Goal: Task Accomplishment & Management: Use online tool/utility

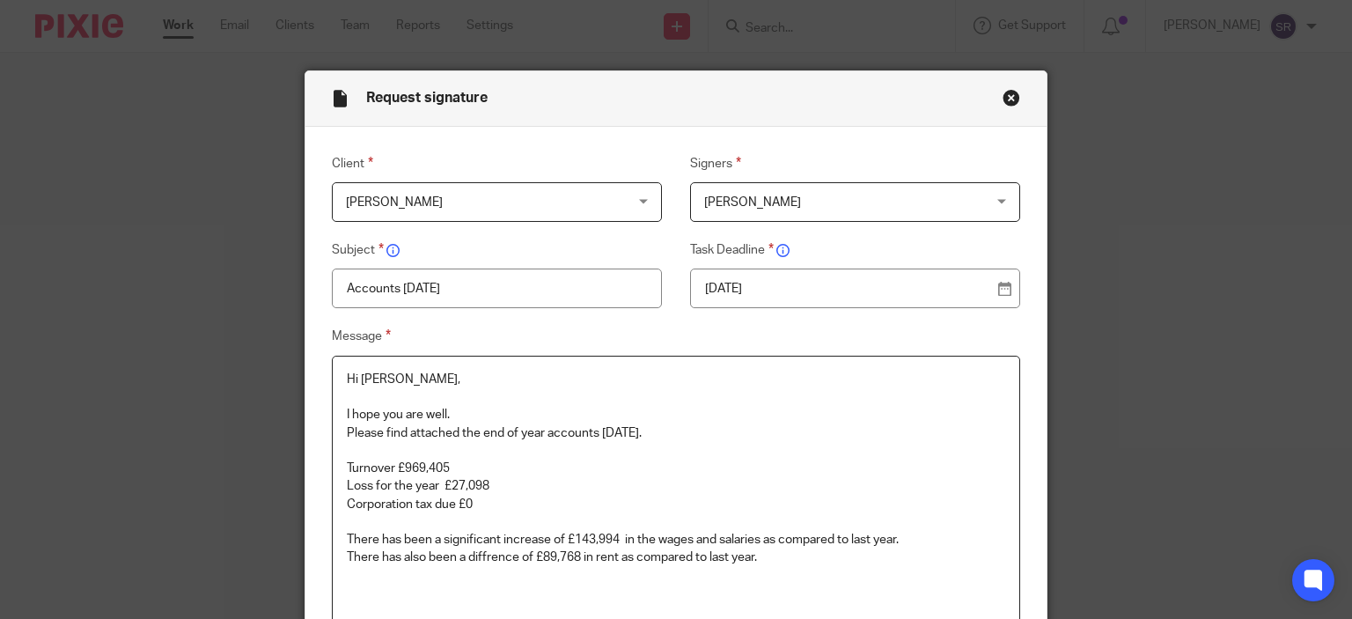
click at [757, 568] on p at bounding box center [676, 576] width 659 height 18
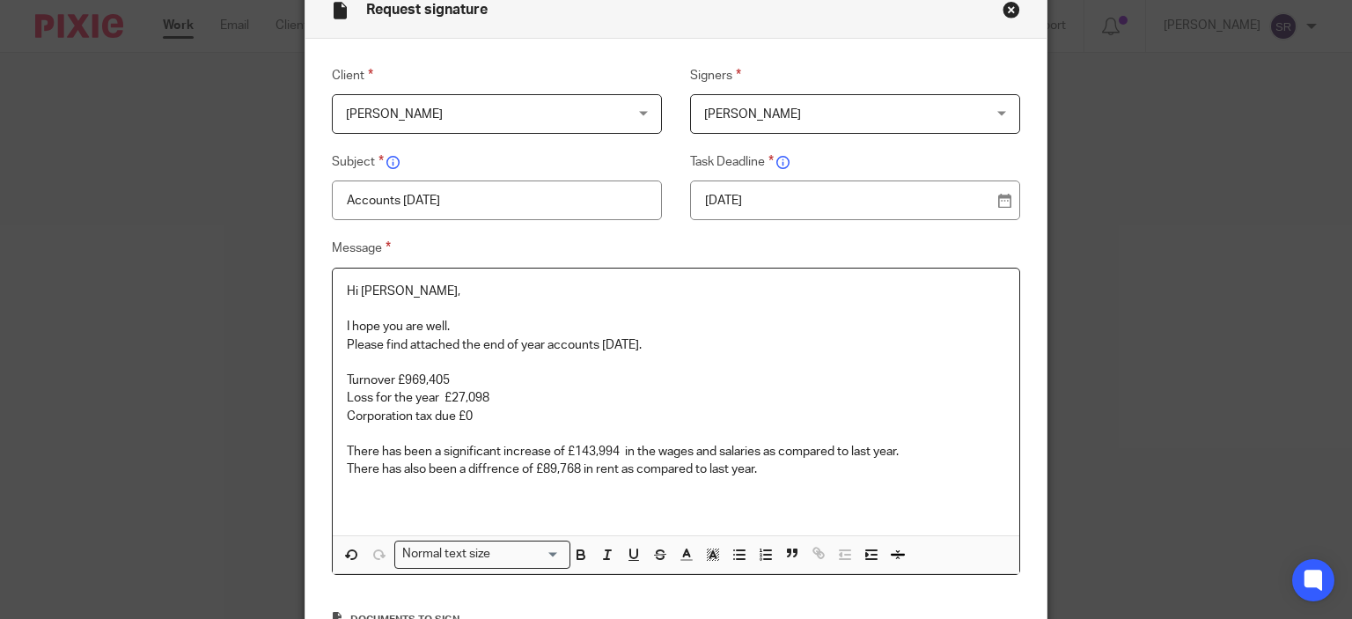
click at [765, 476] on p "There has also been a diffrence of £89,768 in rent as compared to last year." at bounding box center [676, 469] width 659 height 18
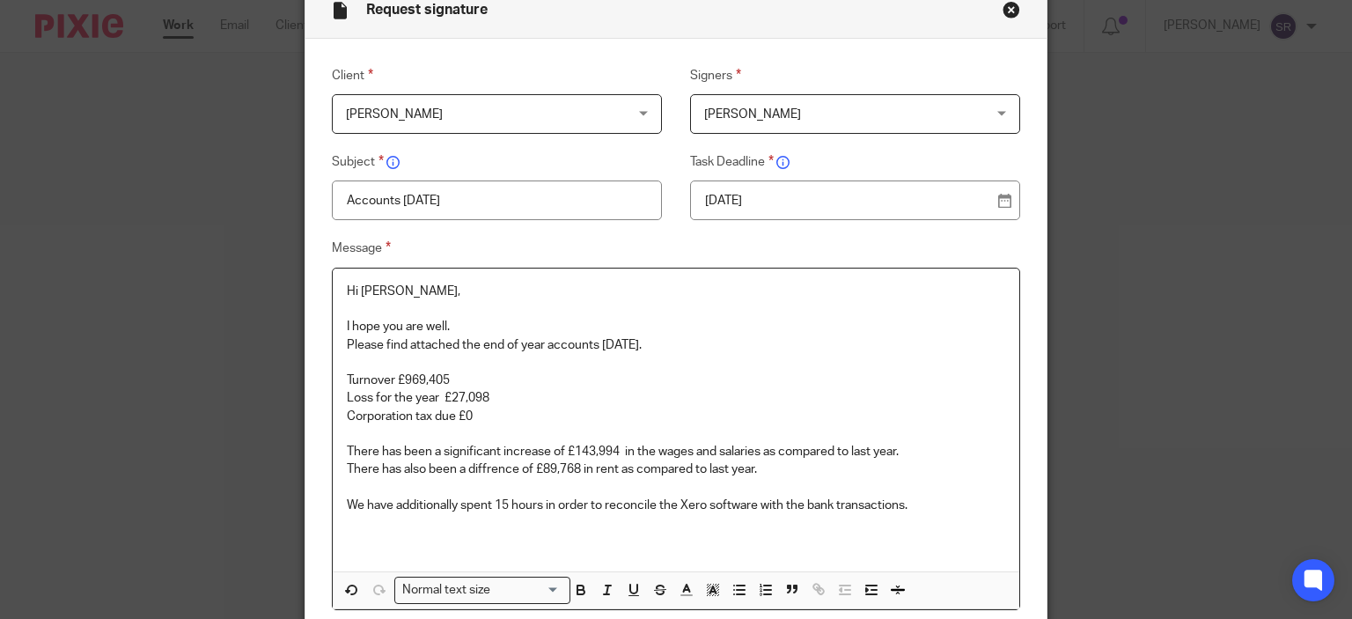
drag, startPoint x: 744, startPoint y: 481, endPoint x: 444, endPoint y: 561, distance: 310.3
click at [444, 561] on div "Hi Lidia, I hope you are well. Please find attached the end of year accounts 31…" at bounding box center [676, 419] width 687 height 303
click at [347, 289] on p "Hi Lidia," at bounding box center [676, 291] width 659 height 18
copy div "Hi Lidia, I hope you are well. Please find attached the end of year accounts 31…"
click at [1006, 11] on button "Close modal" at bounding box center [1011, 10] width 18 height 18
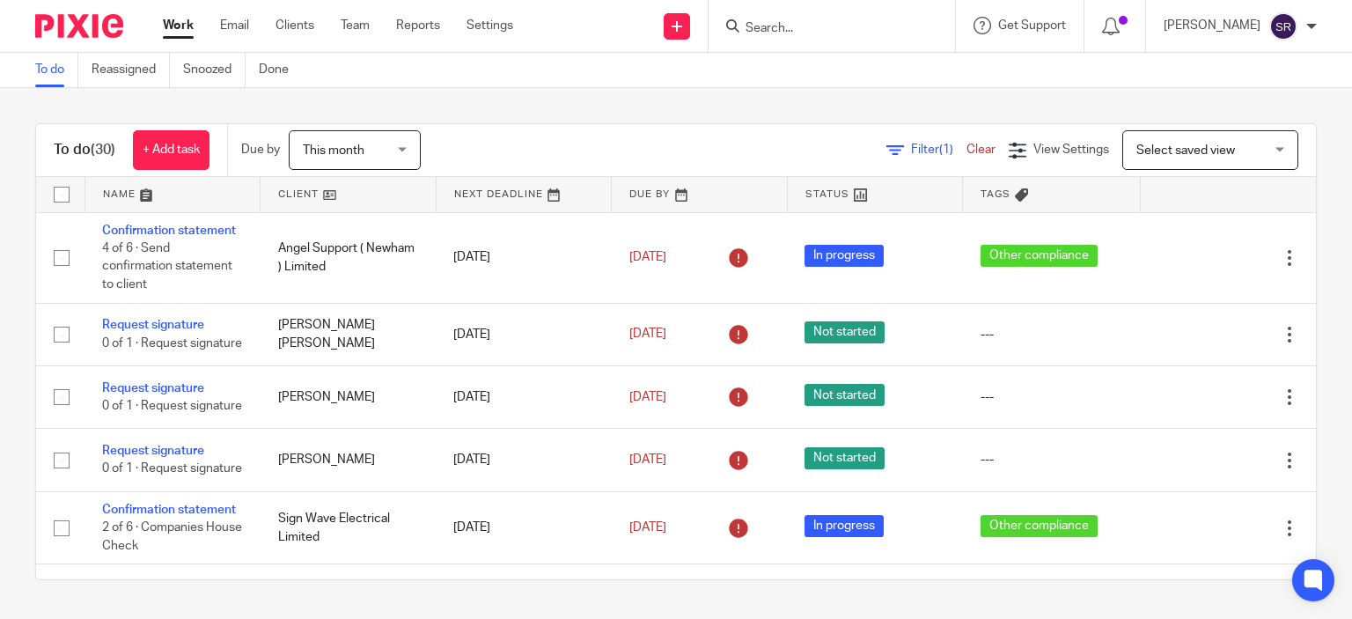
click at [785, 29] on input "Search" at bounding box center [823, 29] width 158 height 16
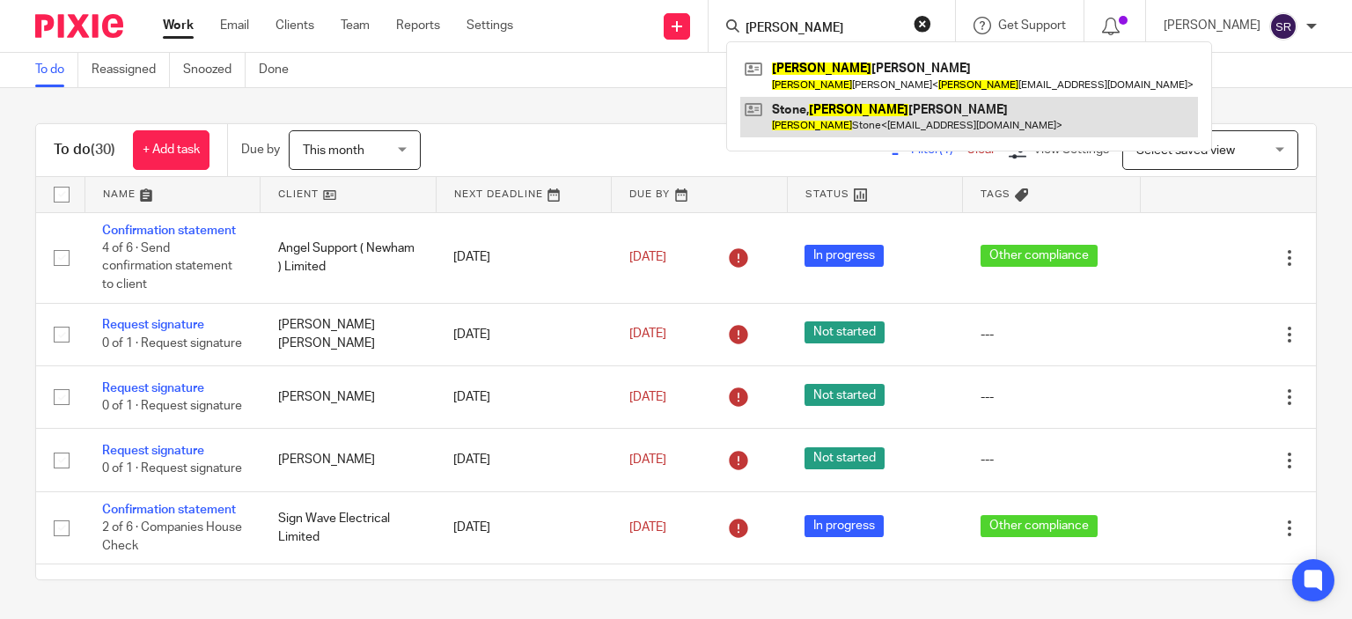
type input "[PERSON_NAME]"
click at [809, 127] on link at bounding box center [969, 117] width 458 height 40
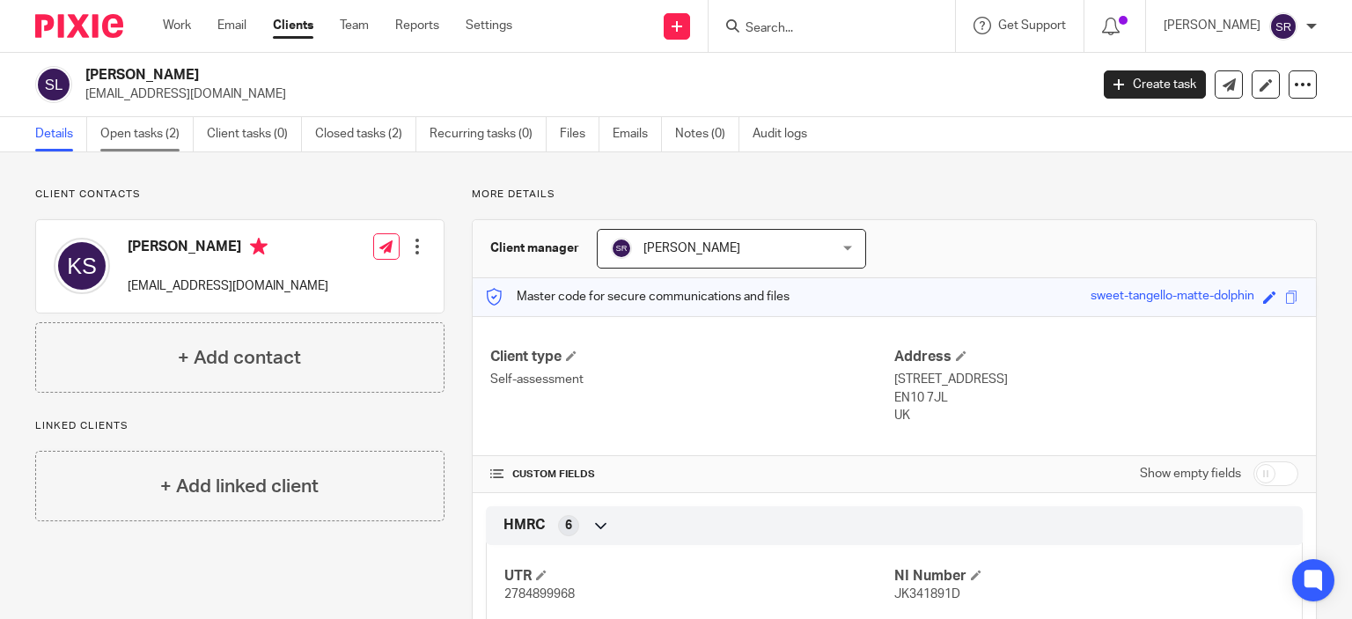
click at [160, 127] on link "Open tasks (2)" at bounding box center [146, 134] width 93 height 34
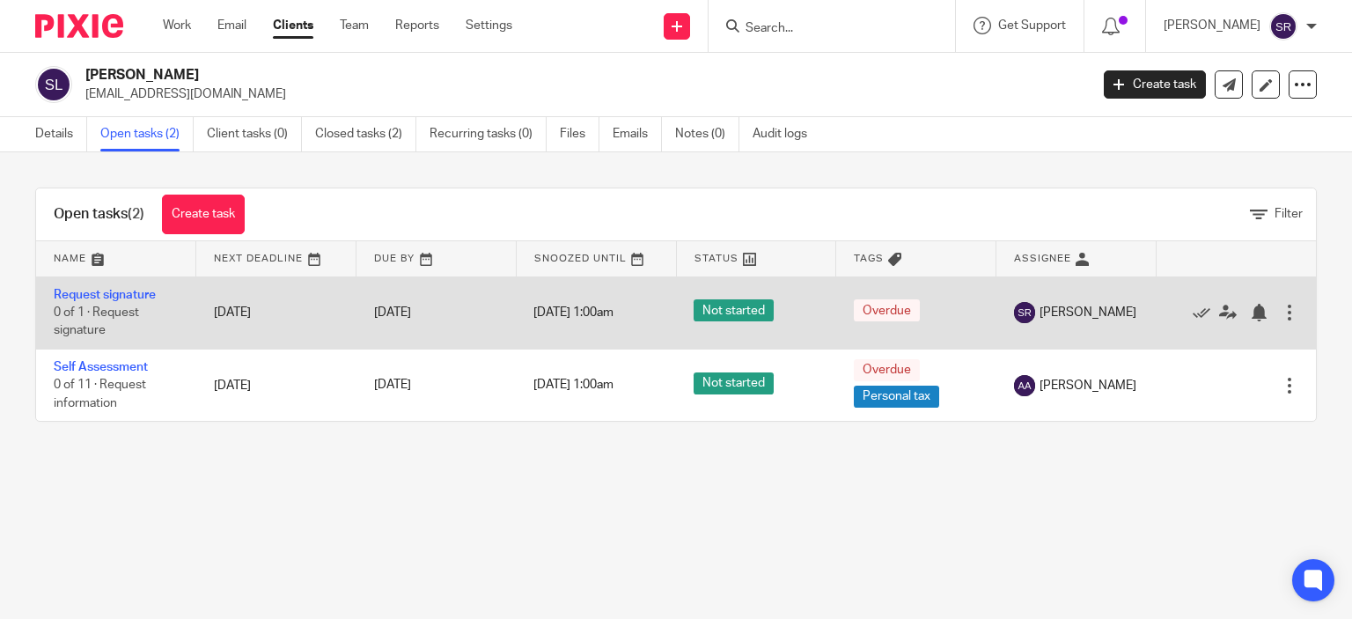
click at [314, 312] on td "[DATE]" at bounding box center [276, 312] width 160 height 72
click at [132, 292] on link "Request signature" at bounding box center [105, 295] width 102 height 12
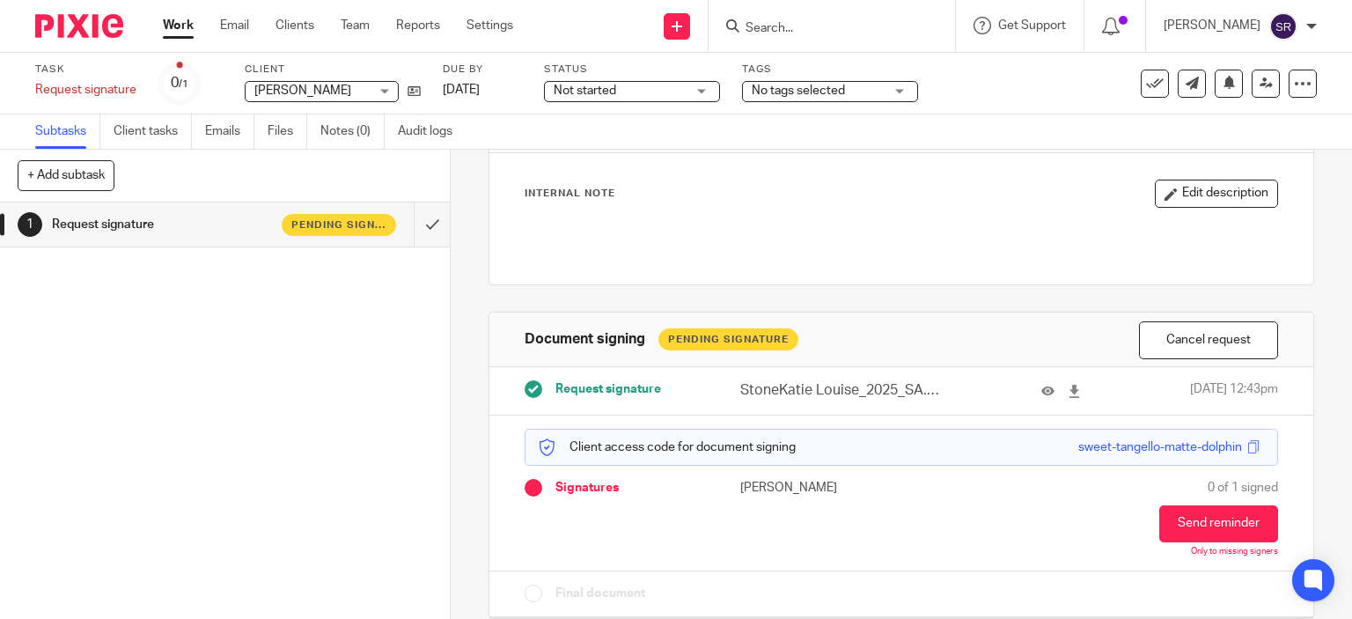
scroll to position [102, 0]
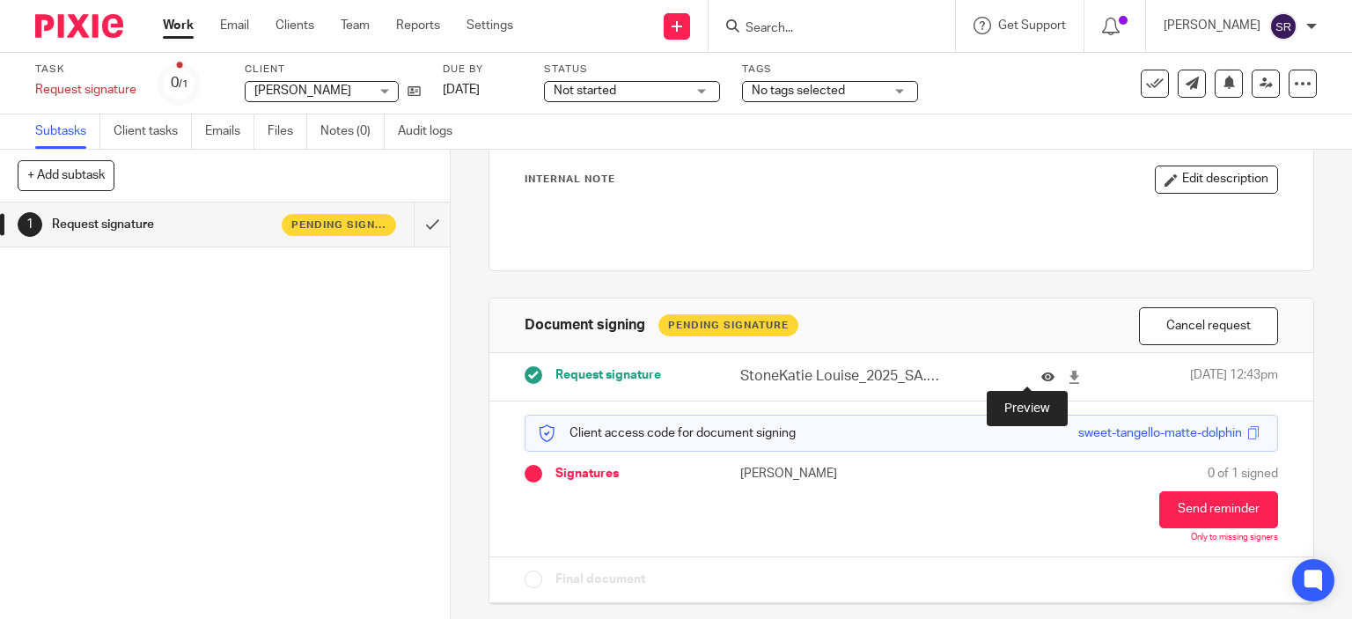
click at [1041, 377] on icon at bounding box center [1047, 376] width 13 height 13
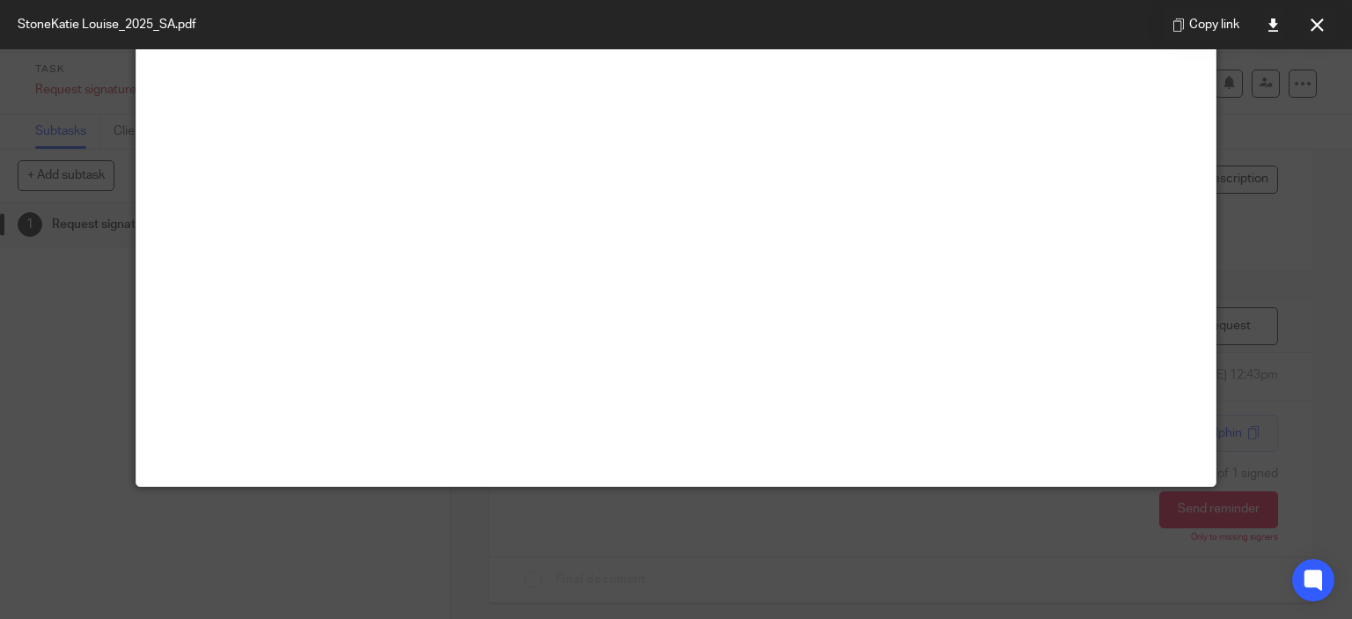
scroll to position [0, 0]
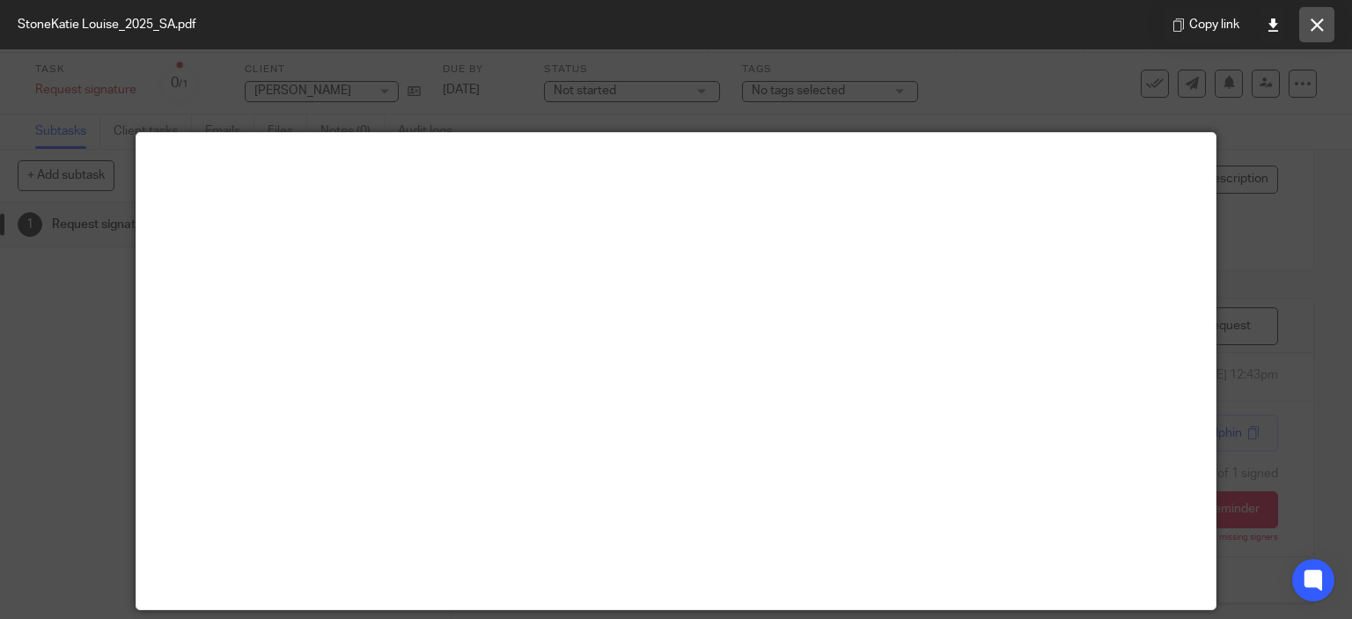
click at [1331, 23] on button at bounding box center [1316, 24] width 35 height 35
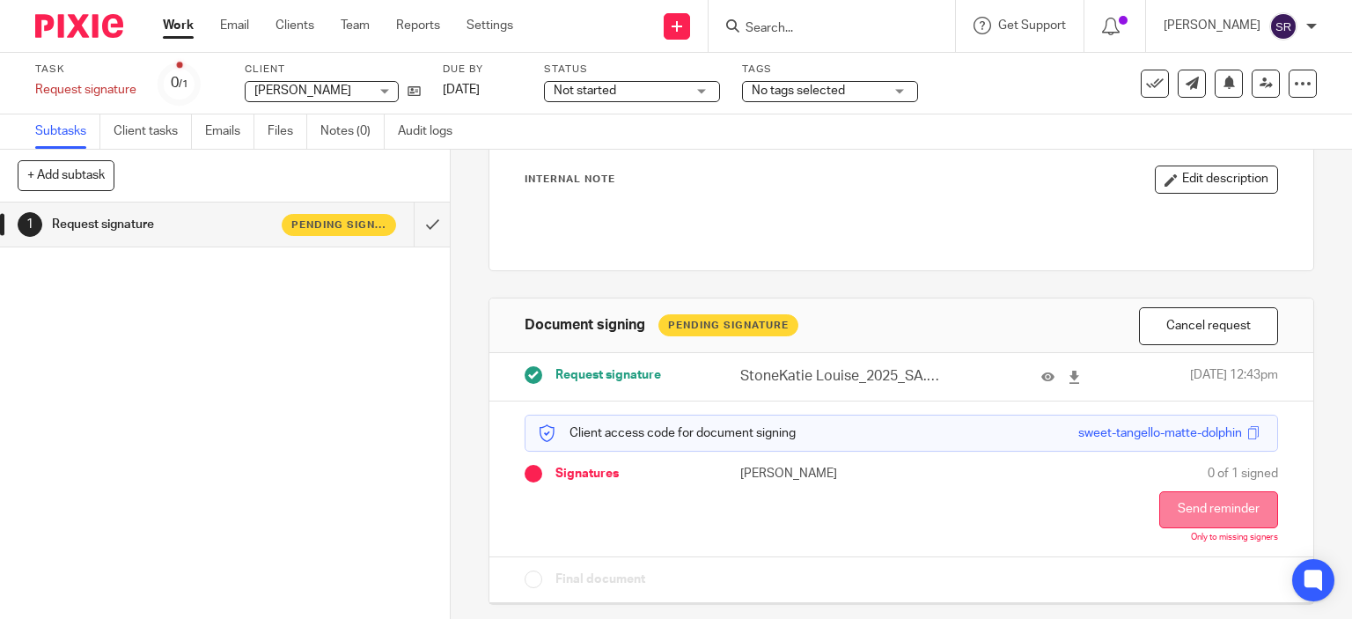
click at [1231, 502] on button "Send reminder" at bounding box center [1218, 509] width 119 height 37
click at [1041, 378] on icon at bounding box center [1047, 376] width 13 height 13
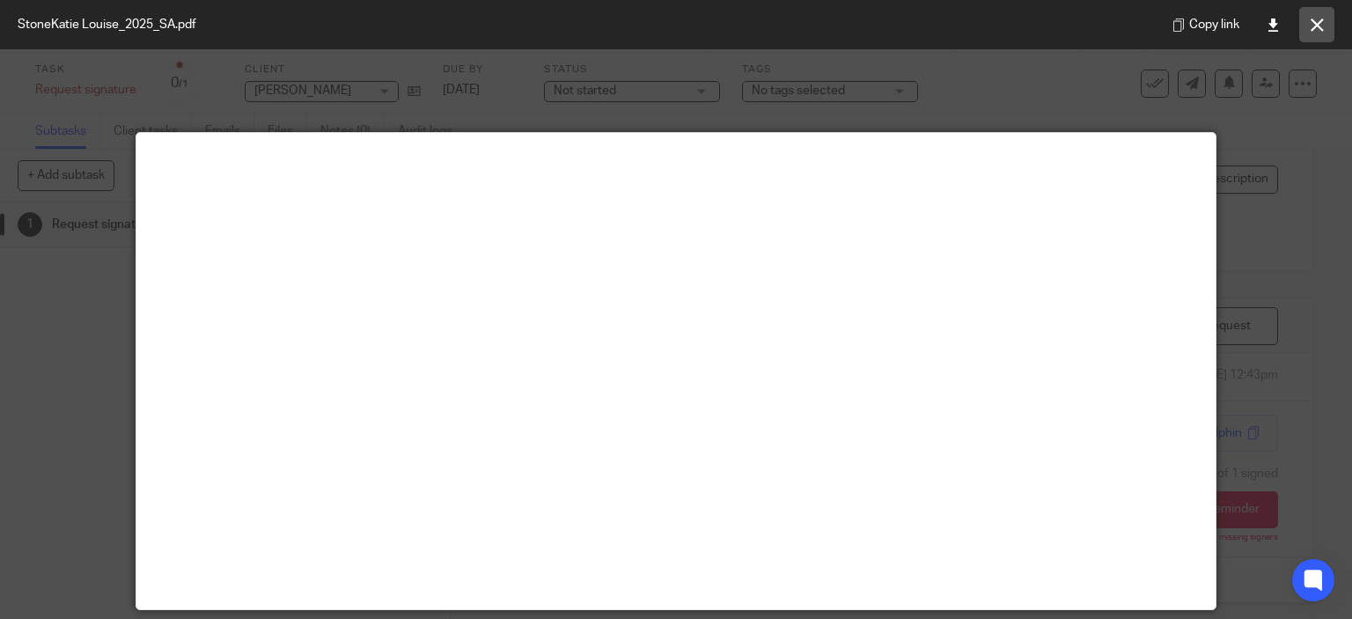
click at [1305, 32] on button at bounding box center [1316, 24] width 35 height 35
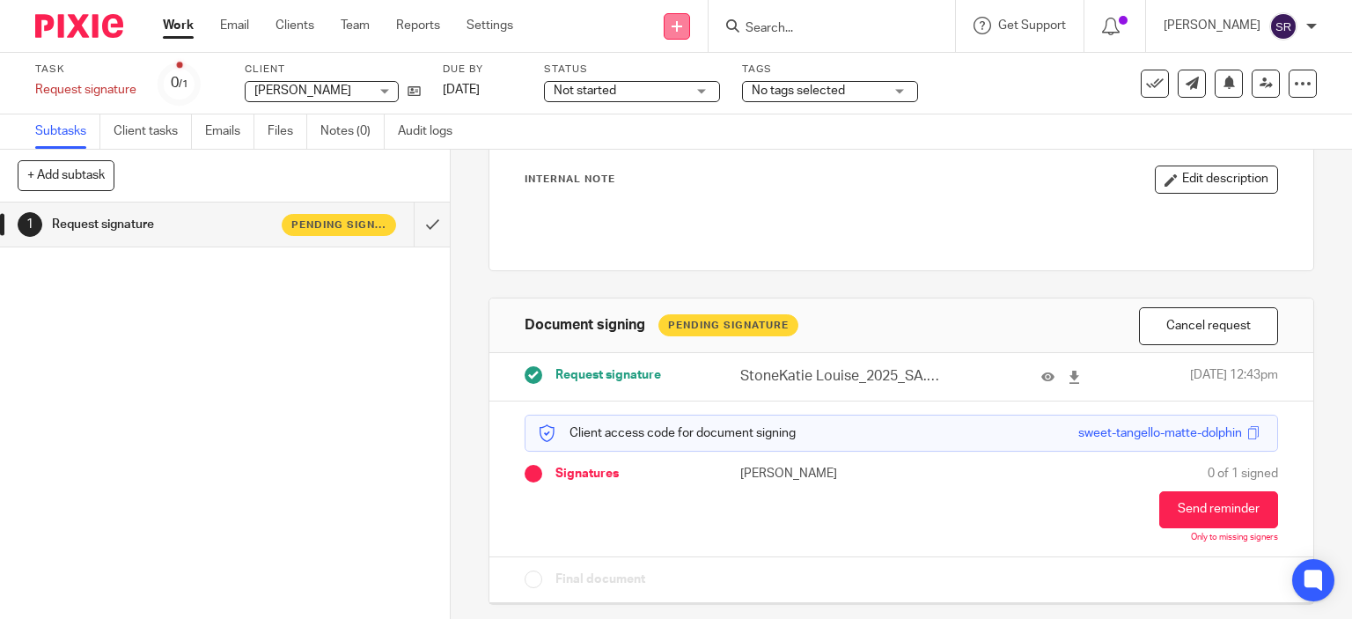
click at [690, 26] on link at bounding box center [677, 26] width 26 height 26
click at [719, 150] on link "Request signature" at bounding box center [711, 160] width 123 height 26
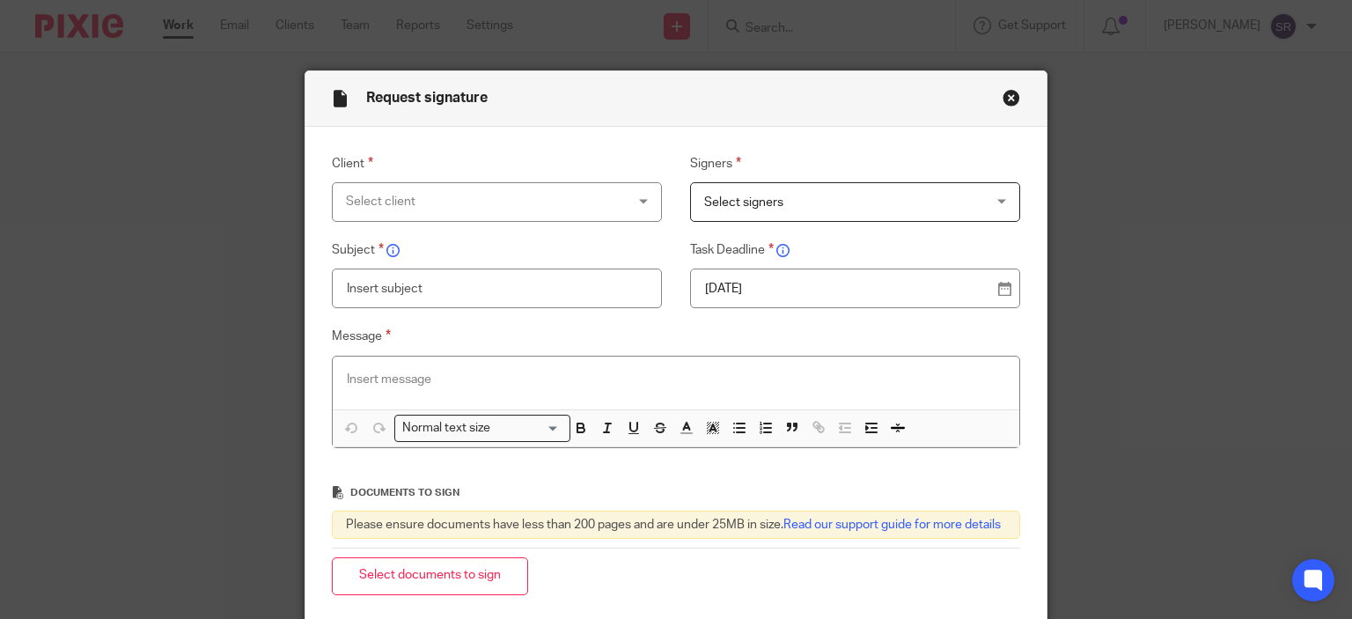
click at [570, 376] on p at bounding box center [676, 379] width 659 height 18
click at [1007, 101] on button "Close modal" at bounding box center [1011, 98] width 18 height 18
